Goal: Find specific page/section: Find specific page/section

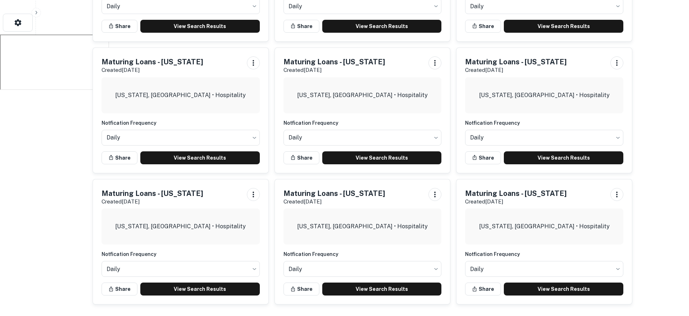
click at [571, 287] on link "View Search Results" at bounding box center [564, 288] width 120 height 13
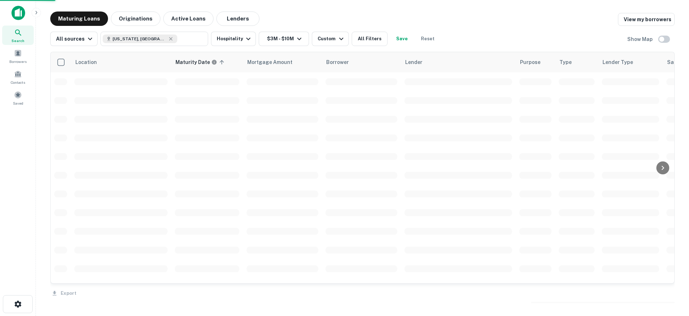
click at [462, 17] on div "Maturing Loans Originations Active Loans Lenders View my borrowers" at bounding box center [362, 18] width 625 height 14
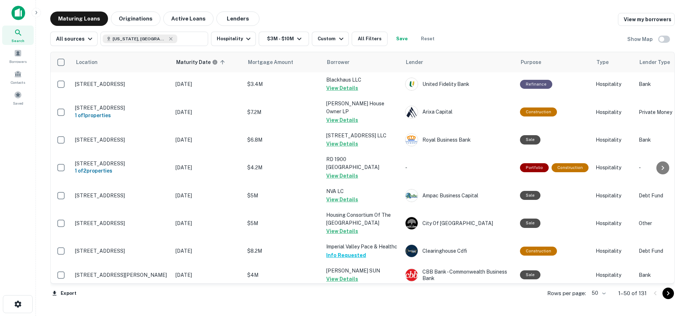
click at [485, 28] on div "All sources [US_STATE], [GEOGRAPHIC_DATA] ​ Hospitality $3M - $10M Custom All F…" at bounding box center [362, 36] width 625 height 20
click at [480, 19] on div "Maturing Loans Originations Active Loans Lenders View my borrowers" at bounding box center [362, 18] width 625 height 14
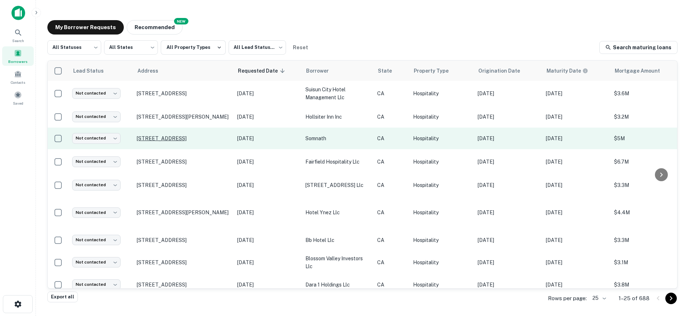
click at [177, 135] on p "[STREET_ADDRESS]" at bounding box center [183, 138] width 93 height 6
